Goal: Transaction & Acquisition: Purchase product/service

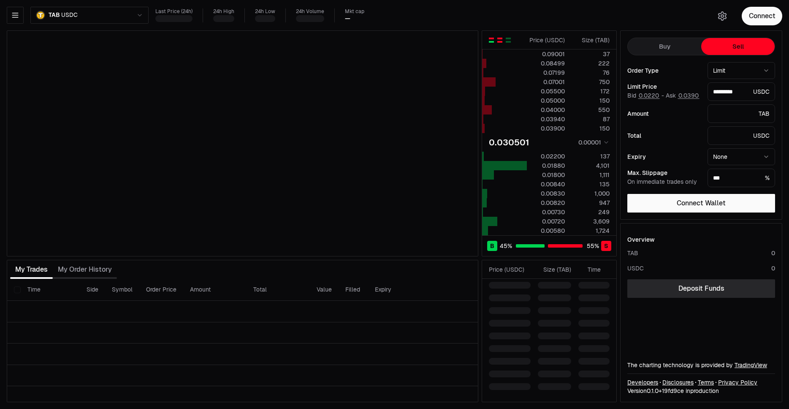
click at [498, 39] on div "button" at bounding box center [499, 39] width 5 height 2
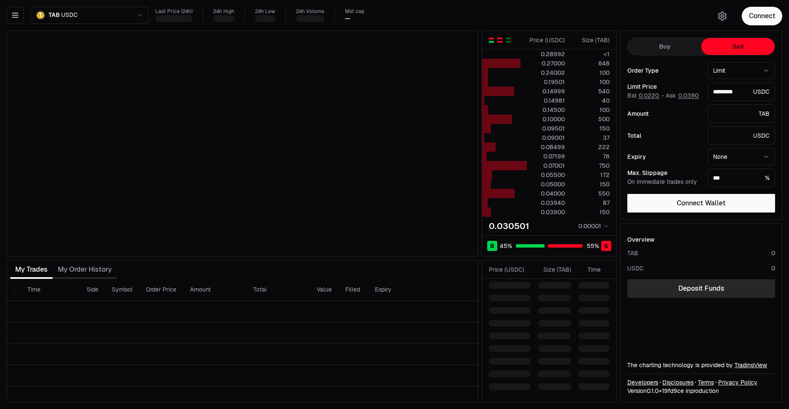
click at [489, 40] on div "button" at bounding box center [491, 40] width 5 height 5
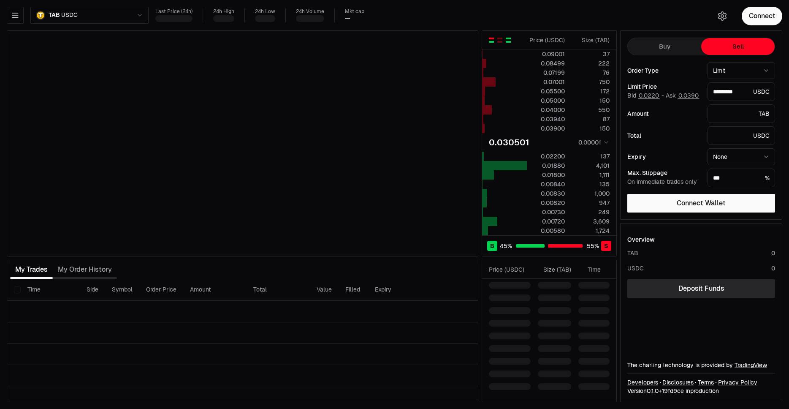
click at [509, 39] on div "button" at bounding box center [508, 39] width 5 height 2
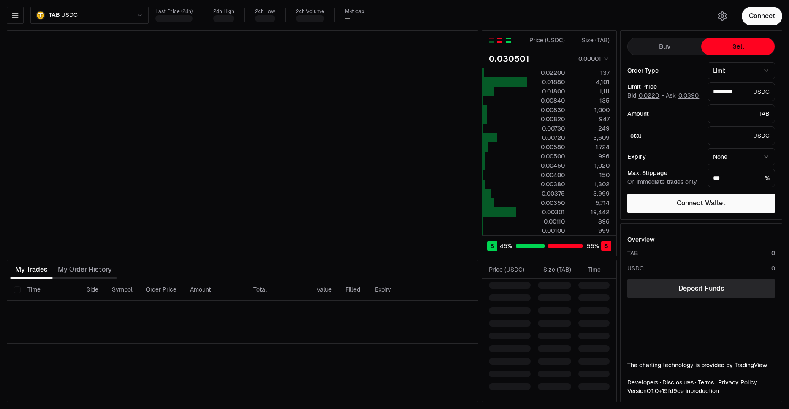
click at [502, 39] on div "button" at bounding box center [499, 39] width 5 height 2
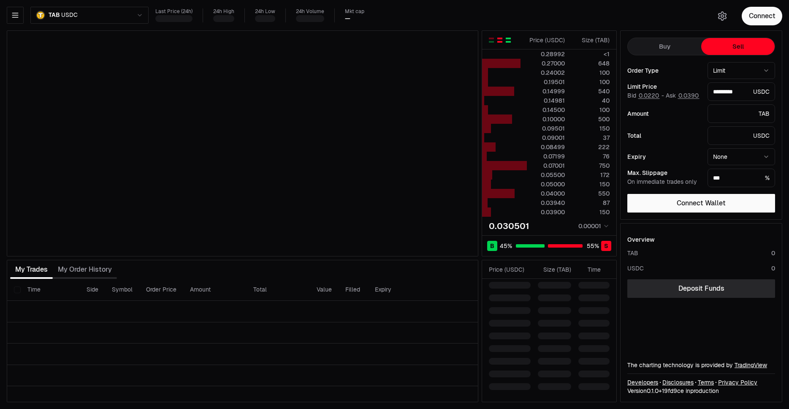
click at [510, 40] on div "button" at bounding box center [508, 40] width 5 height 5
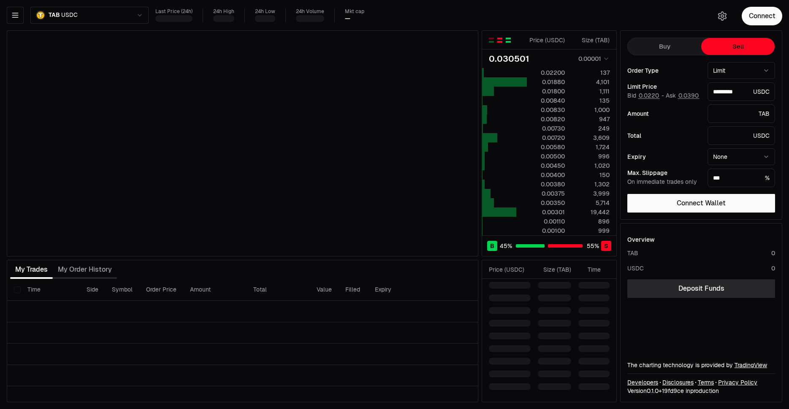
click at [500, 40] on div "button" at bounding box center [499, 40] width 5 height 5
